Goal: Transaction & Acquisition: Subscribe to service/newsletter

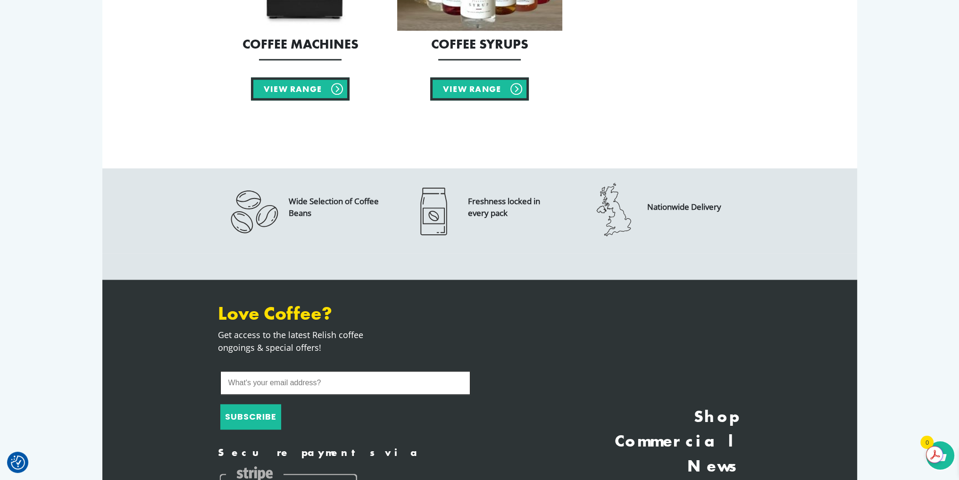
click at [251, 382] on input "What's your email address?" at bounding box center [345, 383] width 250 height 24
type input "pjm@ecs-sales.co.uk"
click at [260, 414] on button "SUBSCRIBE" at bounding box center [250, 416] width 61 height 25
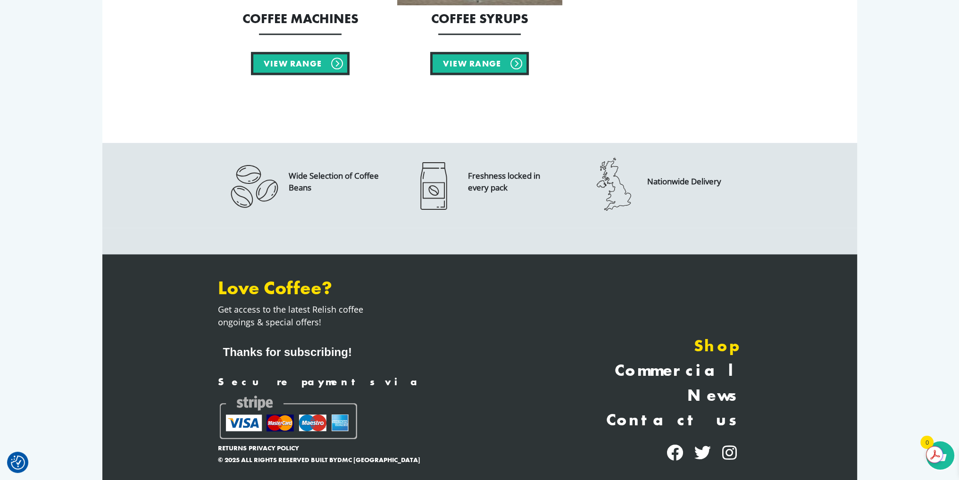
scroll to position [1157, 0]
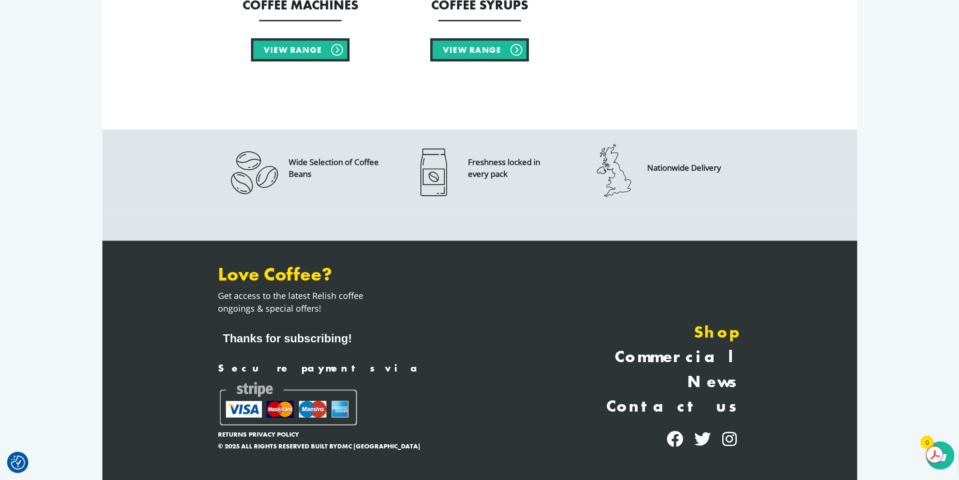
click at [726, 331] on link "Shop" at bounding box center [614, 332] width 255 height 25
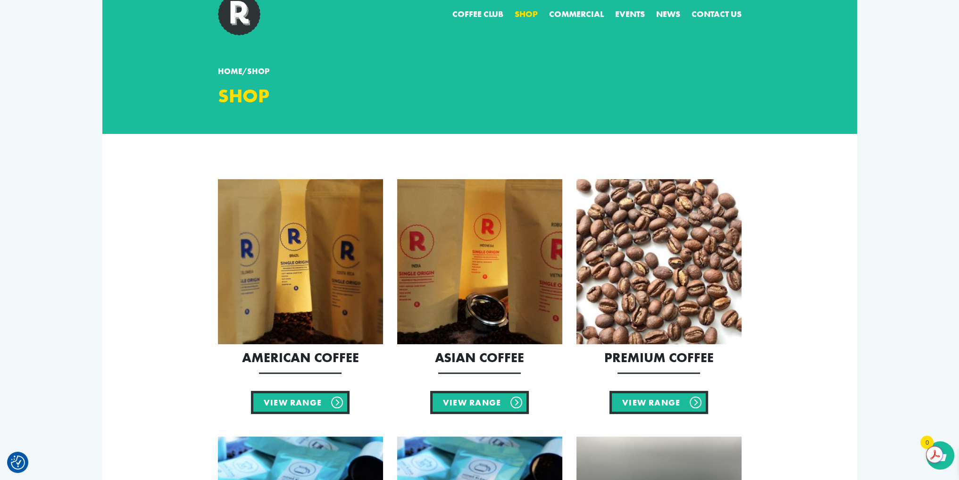
scroll to position [47, 0]
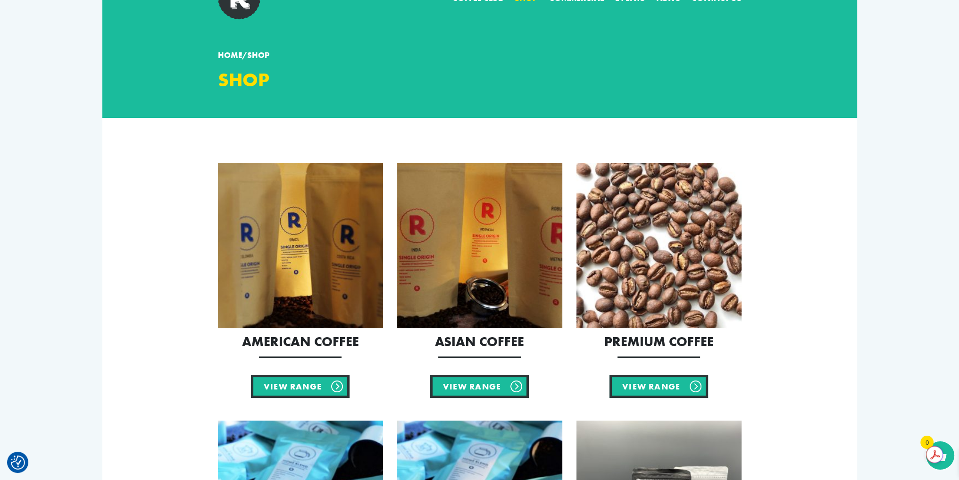
click at [658, 227] on img at bounding box center [659, 245] width 165 height 165
click at [277, 239] on img at bounding box center [300, 245] width 165 height 165
click at [470, 235] on img at bounding box center [479, 245] width 165 height 165
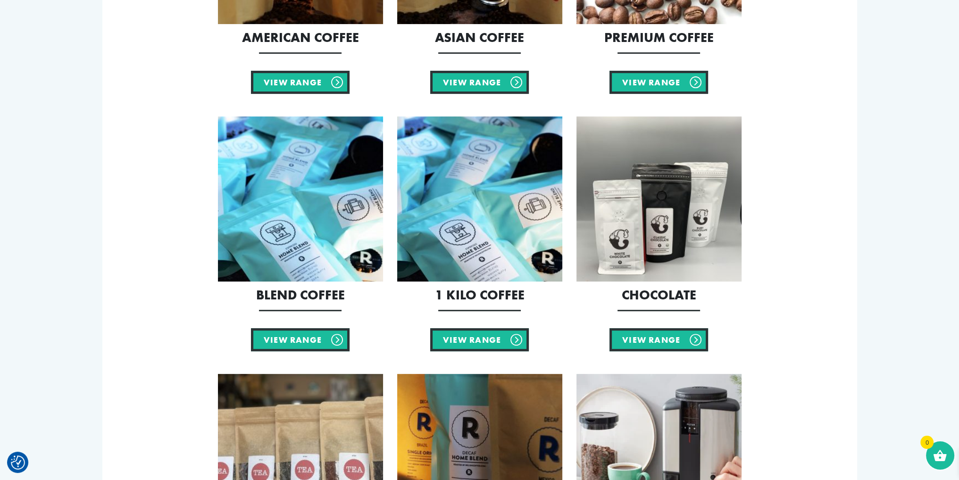
scroll to position [378, 0]
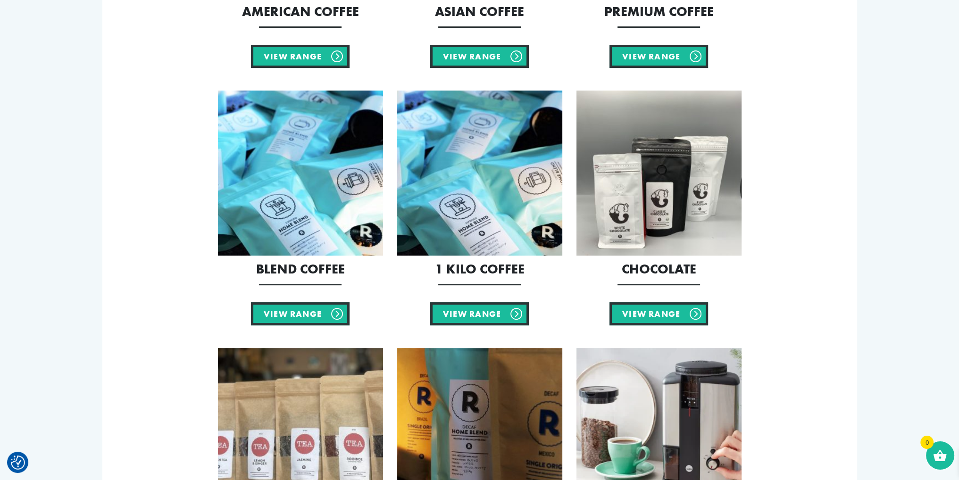
click at [480, 146] on img at bounding box center [479, 173] width 165 height 165
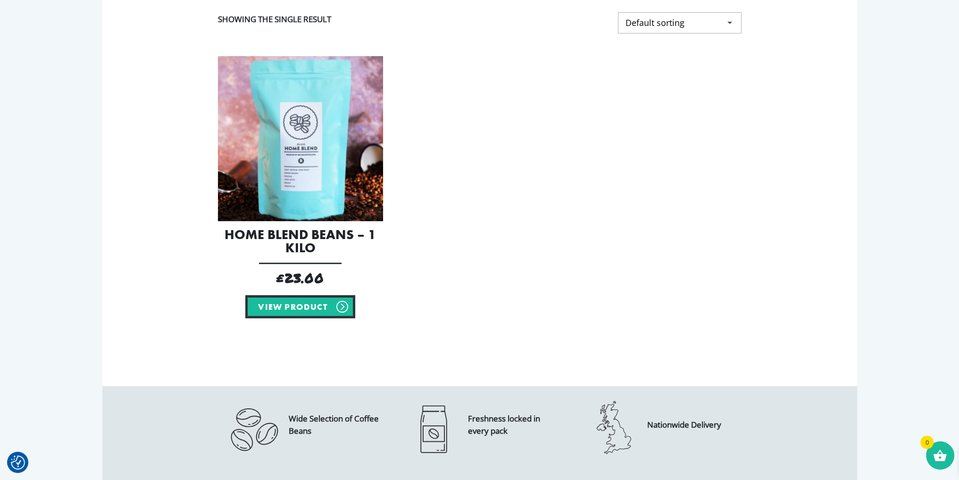
scroll to position [189, 0]
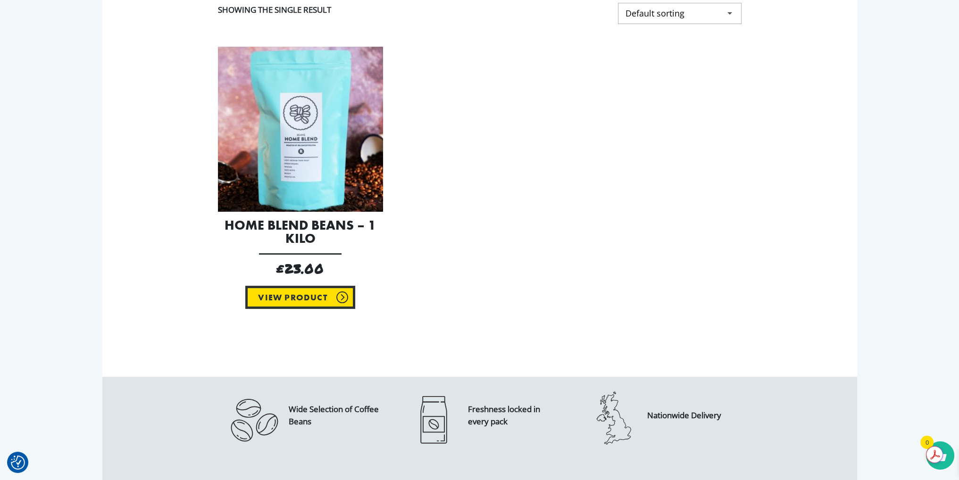
click at [297, 295] on link "View product" at bounding box center [299, 297] width 109 height 23
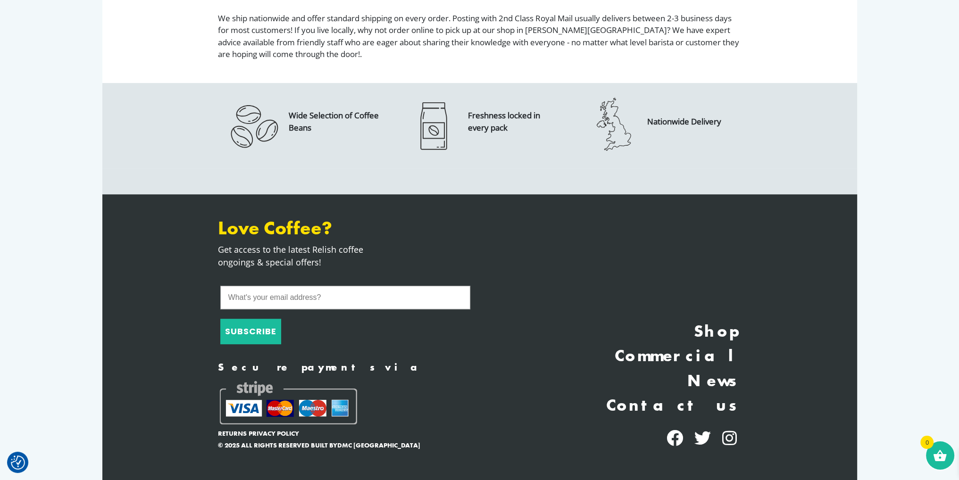
scroll to position [493, 0]
click at [718, 381] on link "News" at bounding box center [614, 381] width 255 height 25
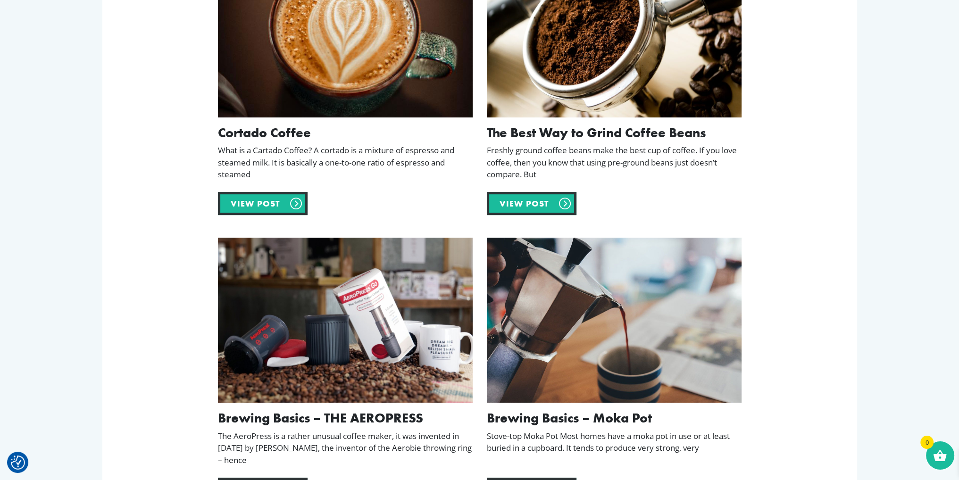
scroll to position [519, 0]
